Goal: Task Accomplishment & Management: Use online tool/utility

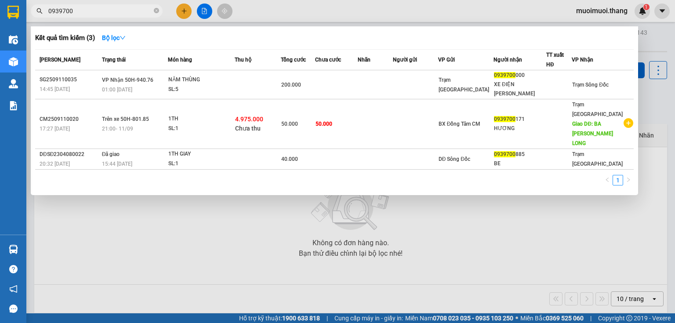
type input "0939700"
drag, startPoint x: 223, startPoint y: 265, endPoint x: 218, endPoint y: 248, distance: 17.6
click at [223, 264] on div at bounding box center [337, 161] width 675 height 323
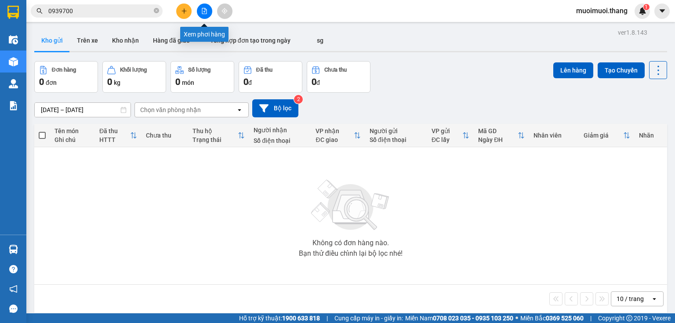
click at [205, 14] on button at bounding box center [204, 11] width 15 height 15
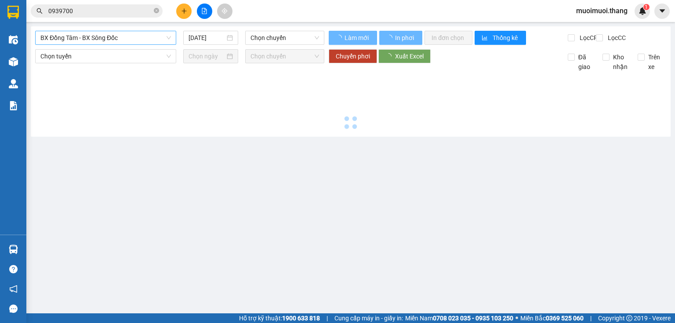
click at [118, 42] on span "BX Đồng Tâm - BX Sông Đốc" at bounding box center [105, 37] width 131 height 13
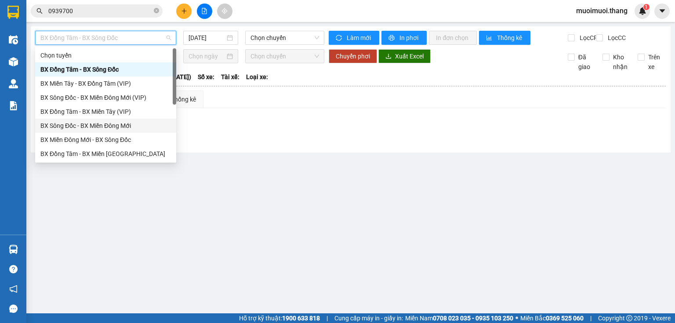
scroll to position [84, 0]
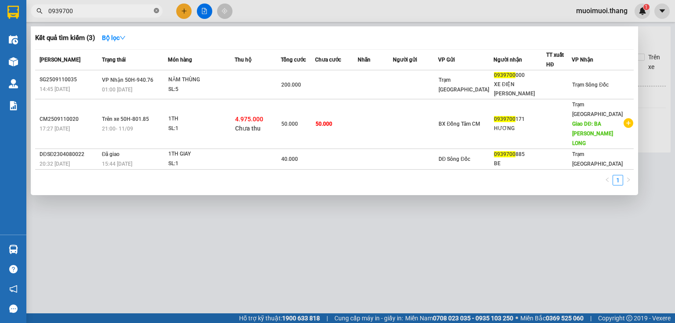
click at [158, 10] on icon "close-circle" at bounding box center [156, 10] width 5 height 5
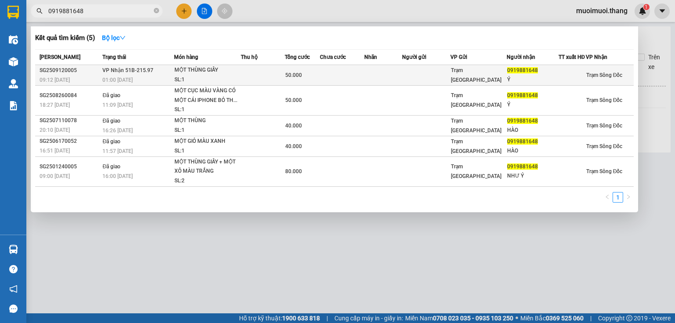
type input "0919881648"
click at [216, 74] on div "MỘT THÙNG GIẤY" at bounding box center [207, 70] width 66 height 10
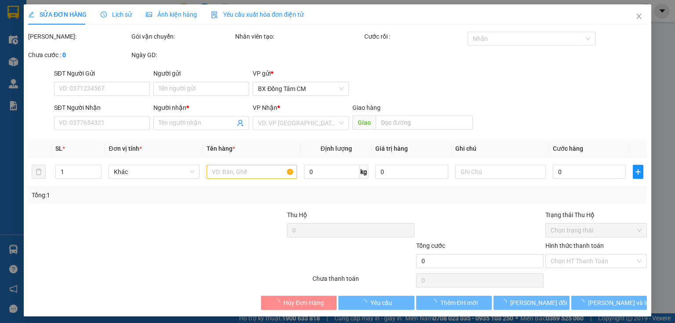
type input "0919881648"
type input "Ý"
type input "50.000"
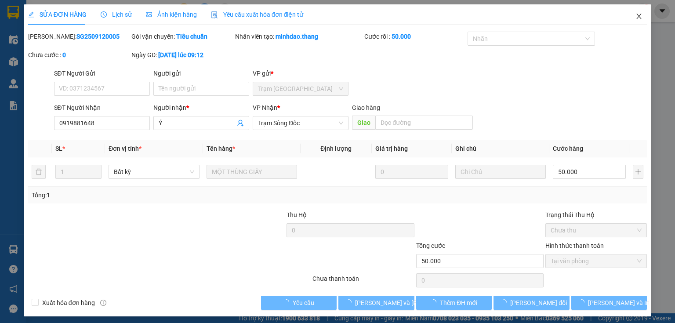
click at [636, 18] on icon "close" at bounding box center [638, 16] width 7 height 7
